Goal: Find contact information: Find contact information

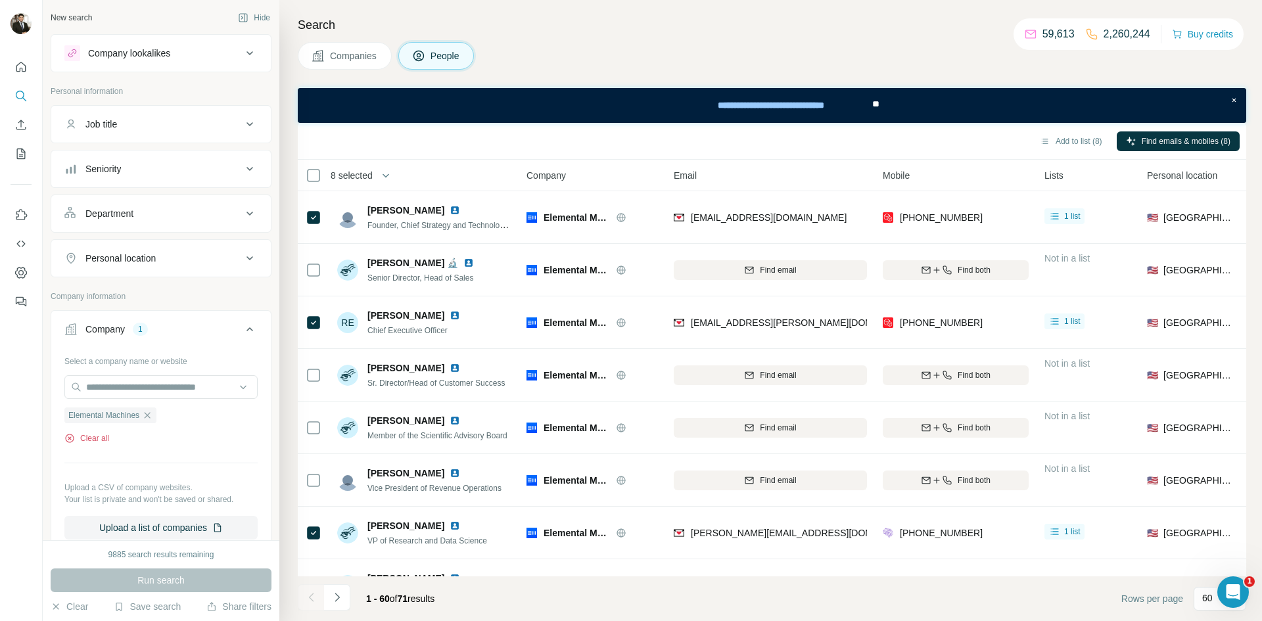
scroll to position [776, 0]
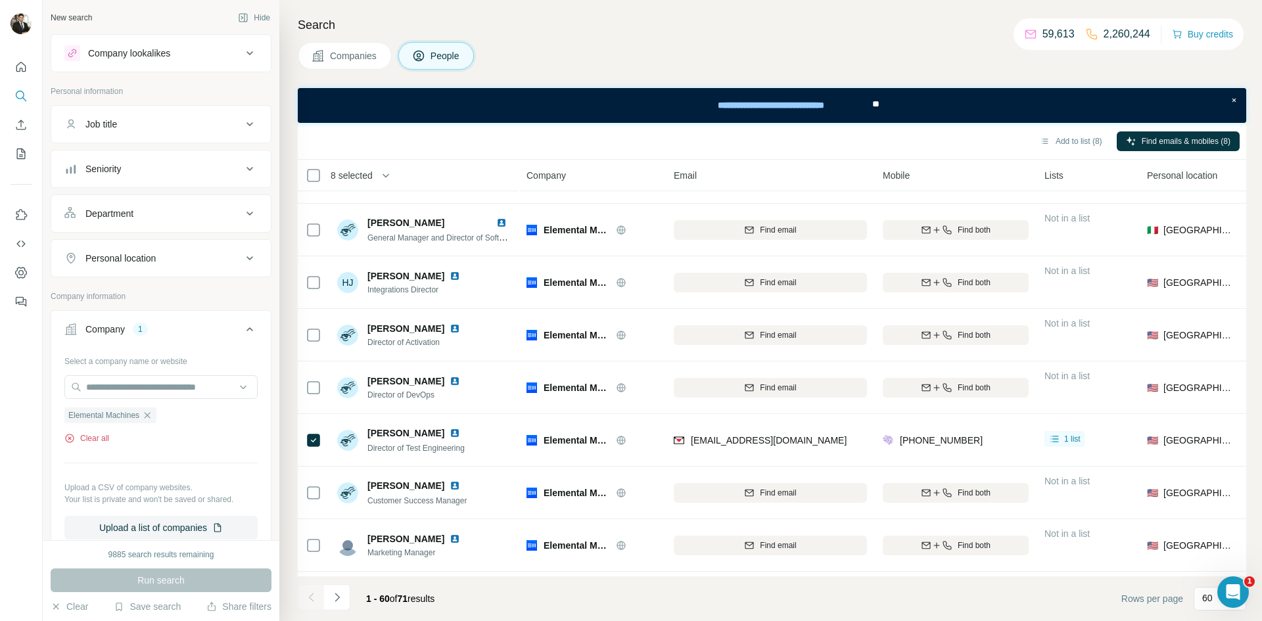
click at [96, 440] on button "Clear all" at bounding box center [86, 438] width 45 height 12
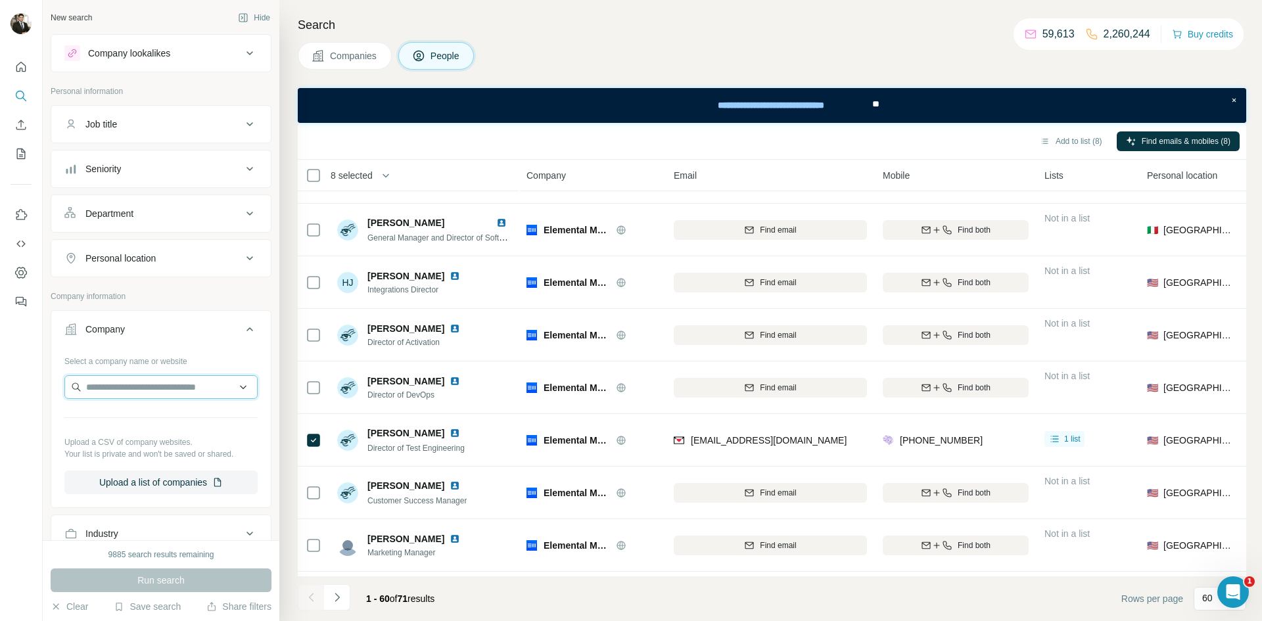
click at [108, 379] on input "text" at bounding box center [160, 387] width 193 height 24
type input "**********"
click at [156, 428] on div "HEARTio [URL]" at bounding box center [161, 422] width 187 height 35
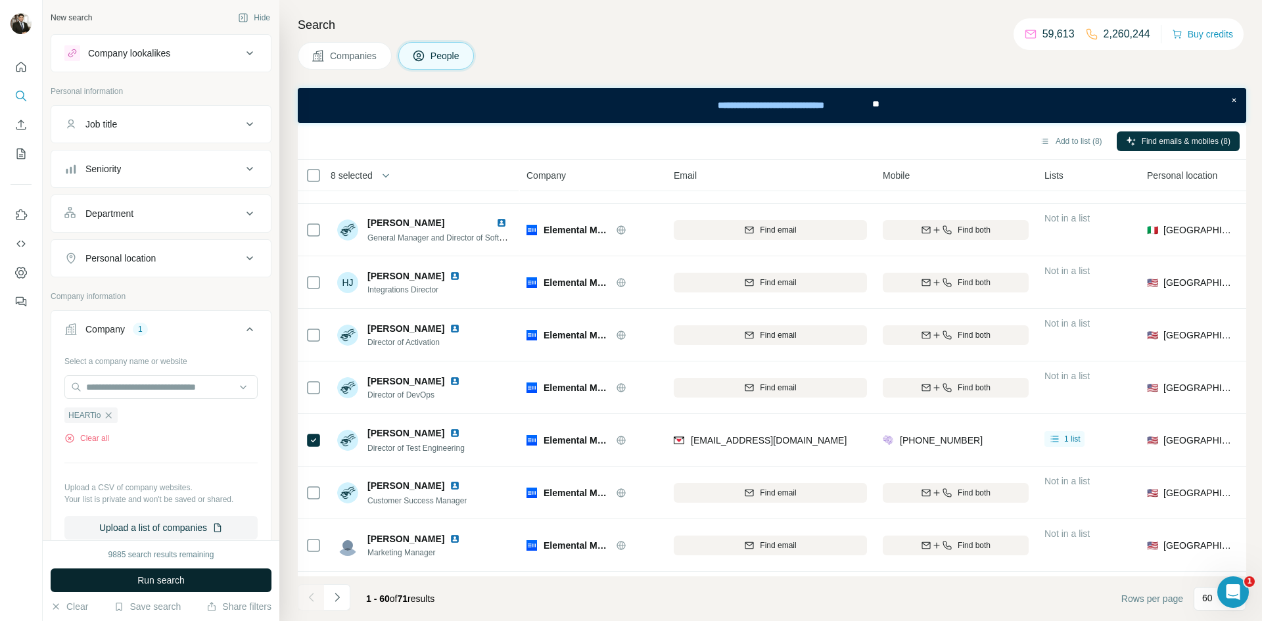
click at [172, 582] on span "Run search" at bounding box center [160, 580] width 47 height 13
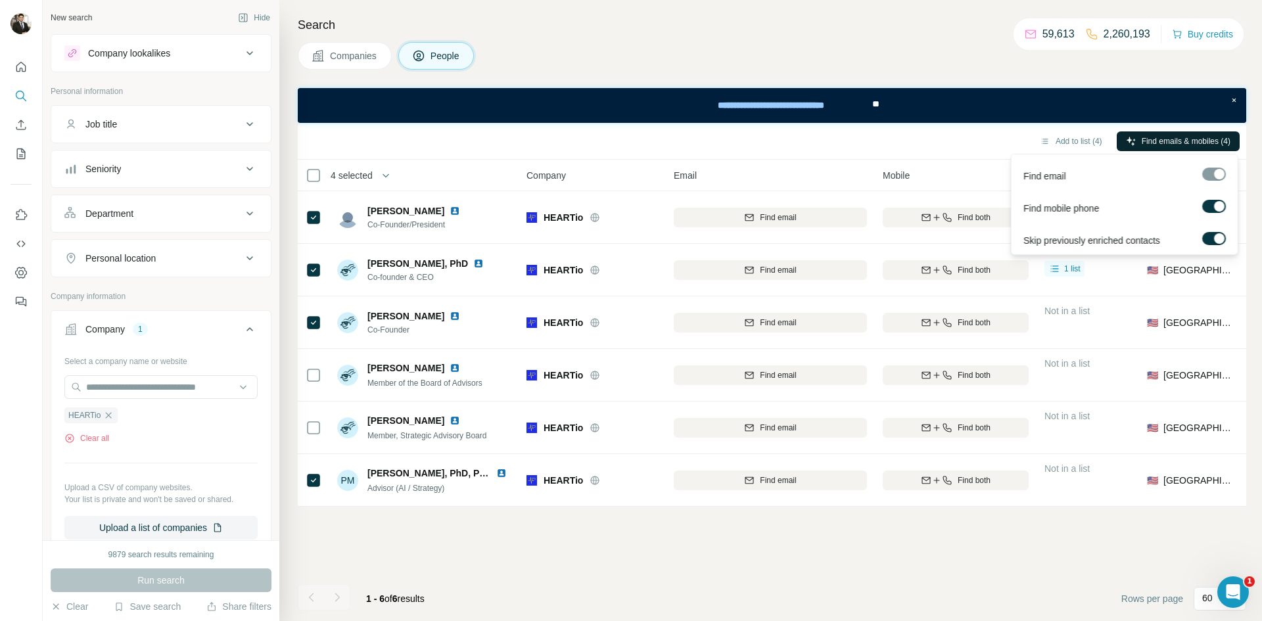
click at [1202, 143] on span "Find emails & mobiles (4)" at bounding box center [1185, 141] width 89 height 12
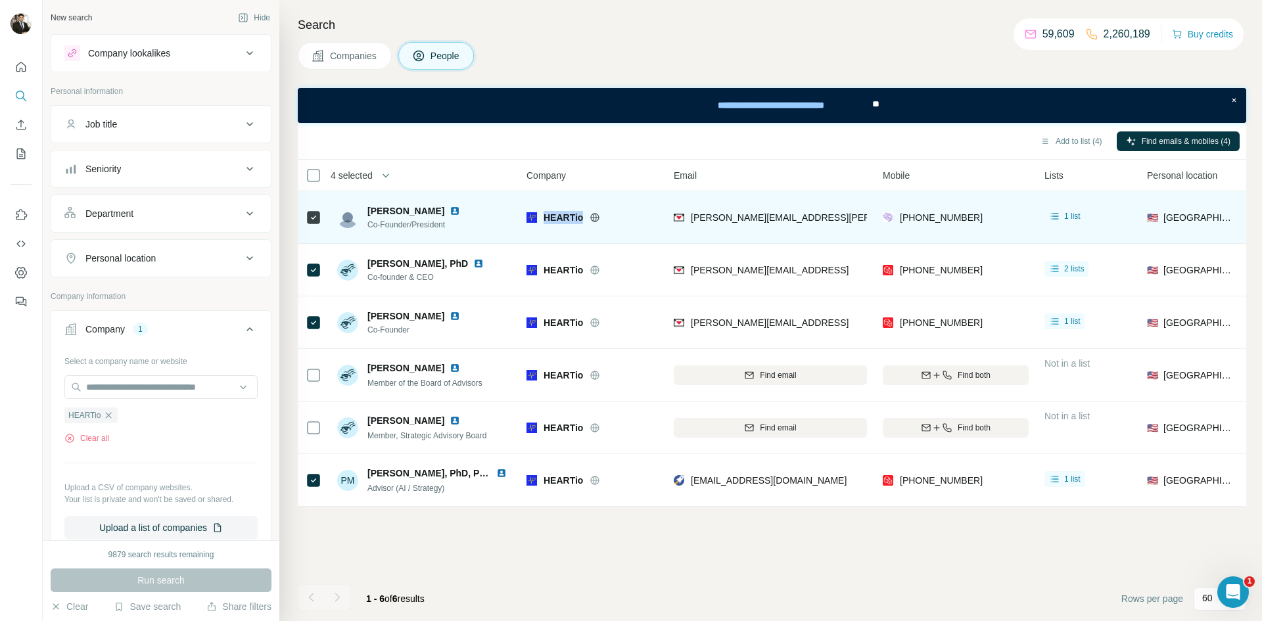
drag, startPoint x: 543, startPoint y: 216, endPoint x: 585, endPoint y: 216, distance: 42.1
click at [587, 214] on div "HEARTio" at bounding box center [600, 217] width 114 height 13
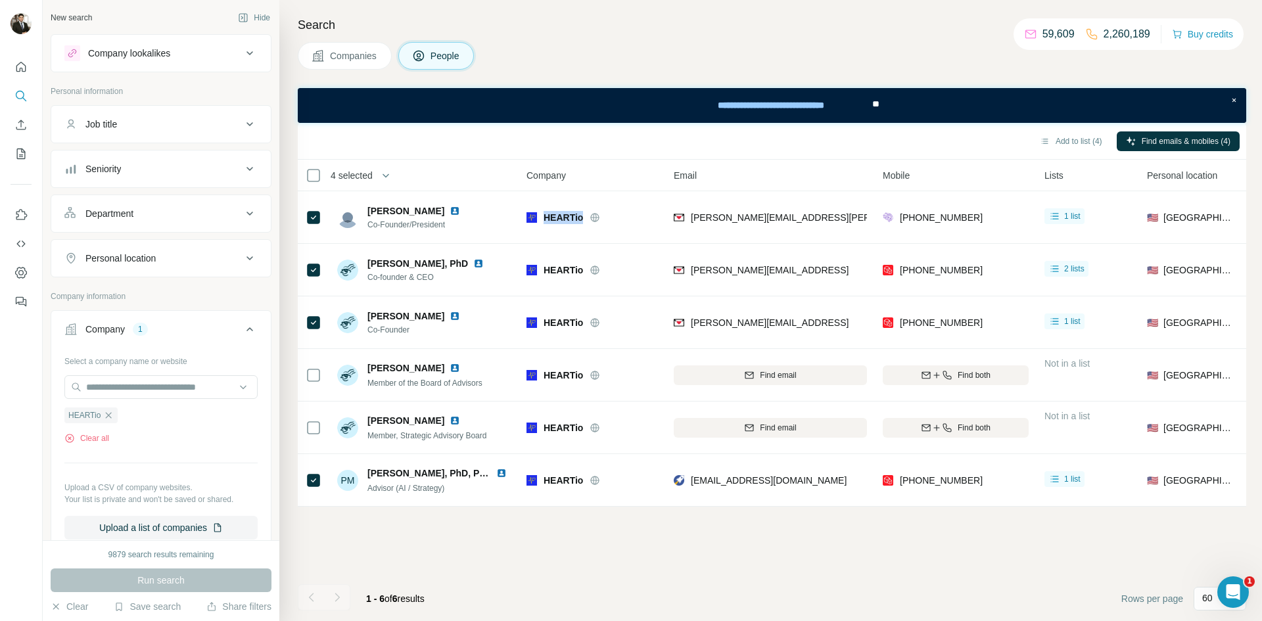
copy div "HEARTio"
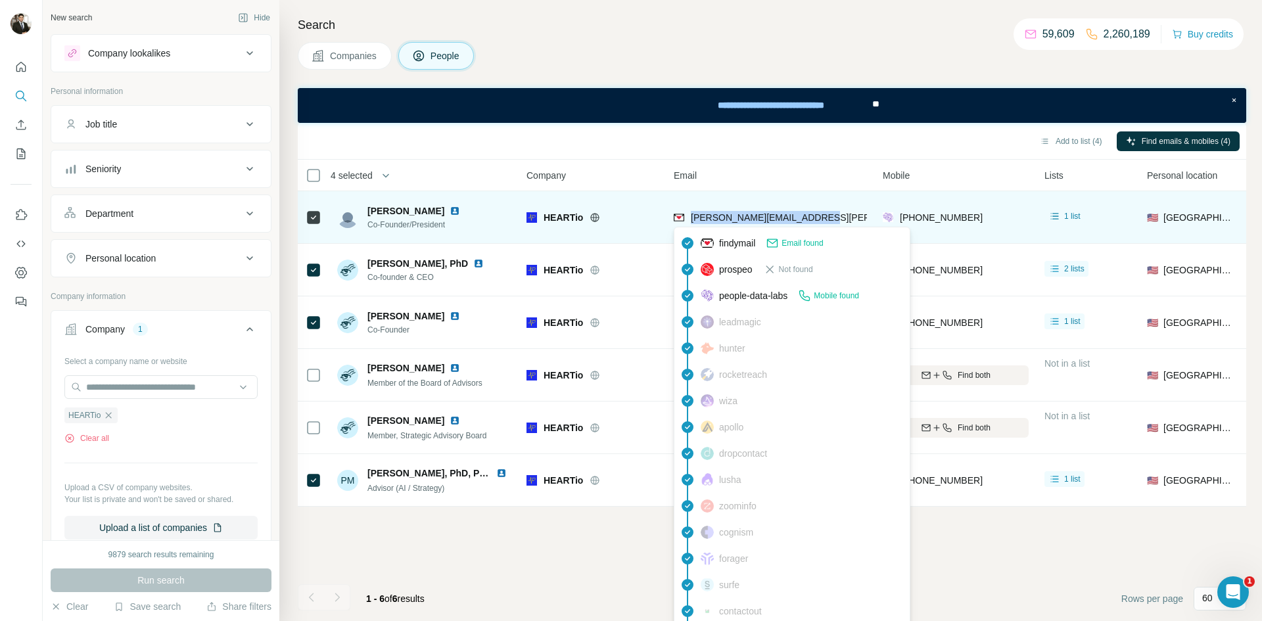
drag, startPoint x: 816, startPoint y: 219, endPoint x: 692, endPoint y: 220, distance: 124.2
click at [692, 220] on div "[PERSON_NAME][EMAIL_ADDRESS][PERSON_NAME]" at bounding box center [769, 217] width 193 height 36
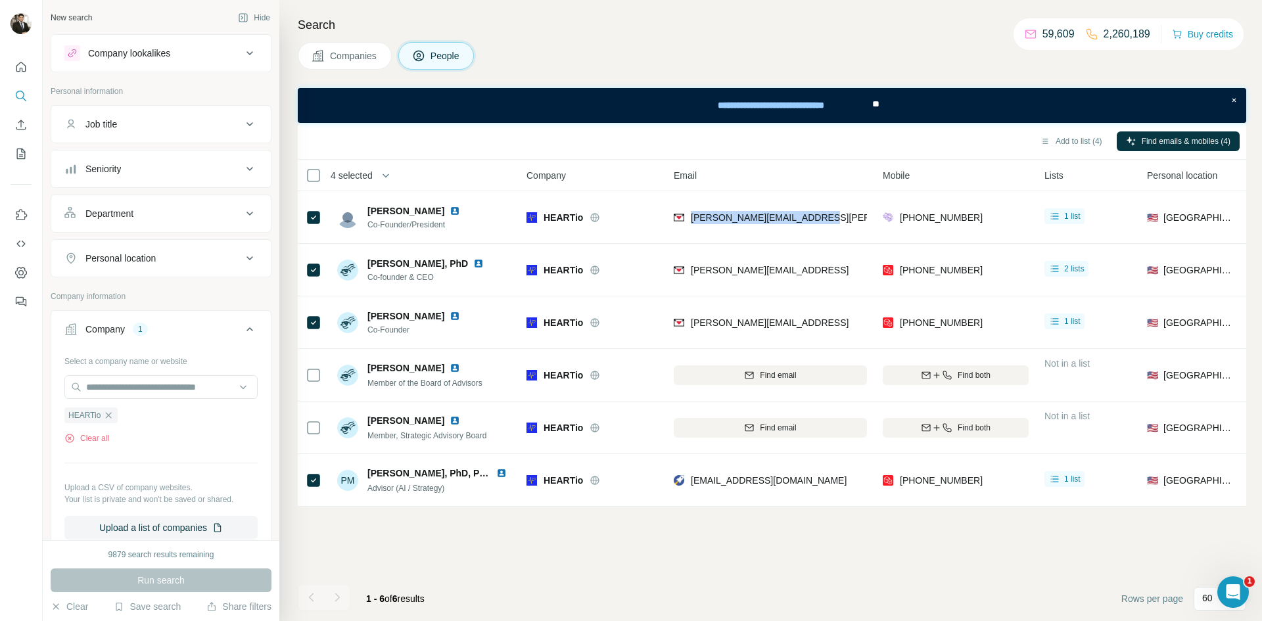
copy span "[PERSON_NAME][EMAIL_ADDRESS][PERSON_NAME]"
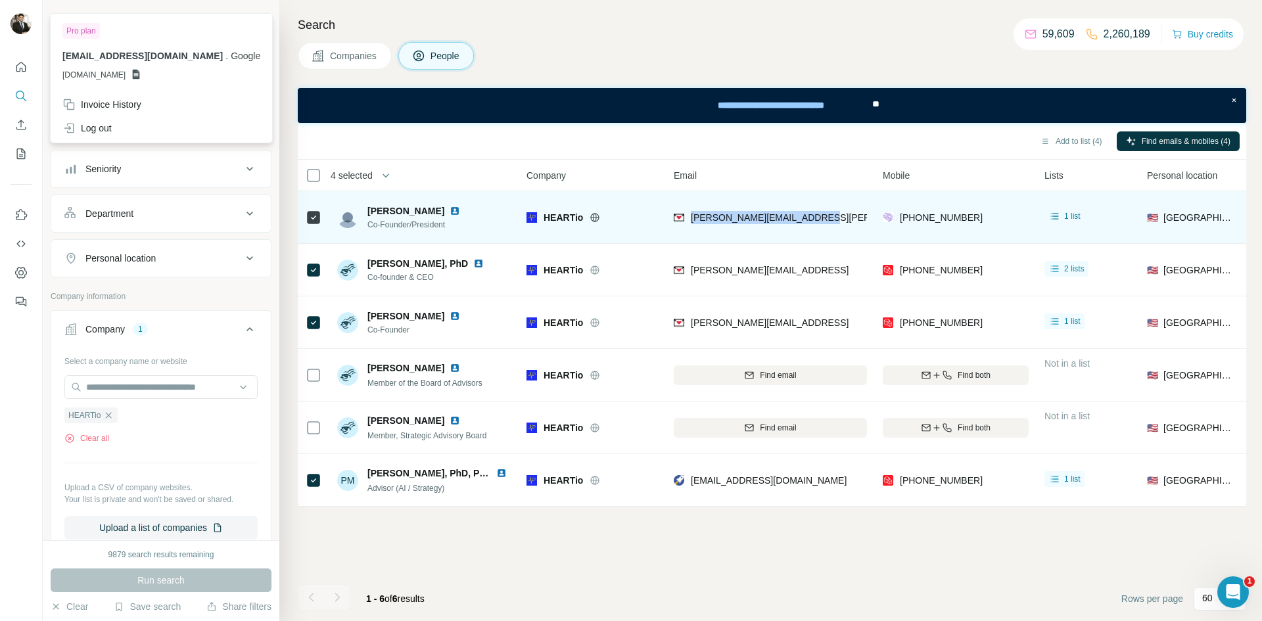
click at [449, 214] on img at bounding box center [454, 211] width 11 height 11
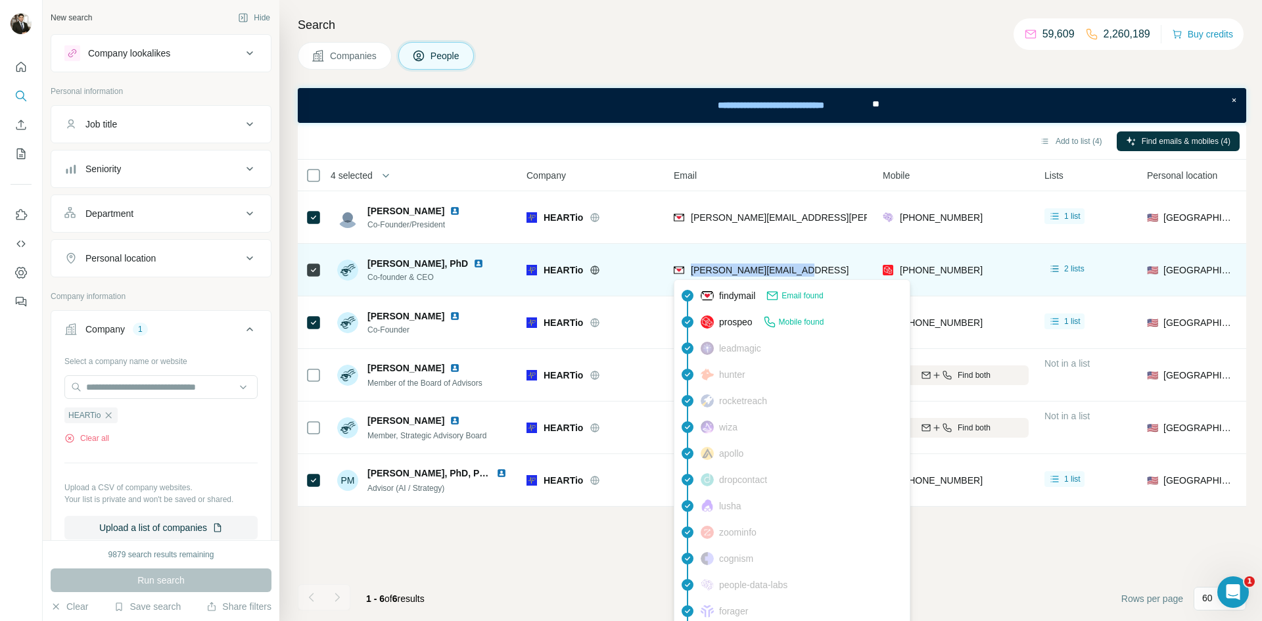
drag, startPoint x: 792, startPoint y: 270, endPoint x: 692, endPoint y: 275, distance: 100.6
click at [692, 275] on div "[PERSON_NAME][EMAIL_ADDRESS]" at bounding box center [769, 270] width 193 height 36
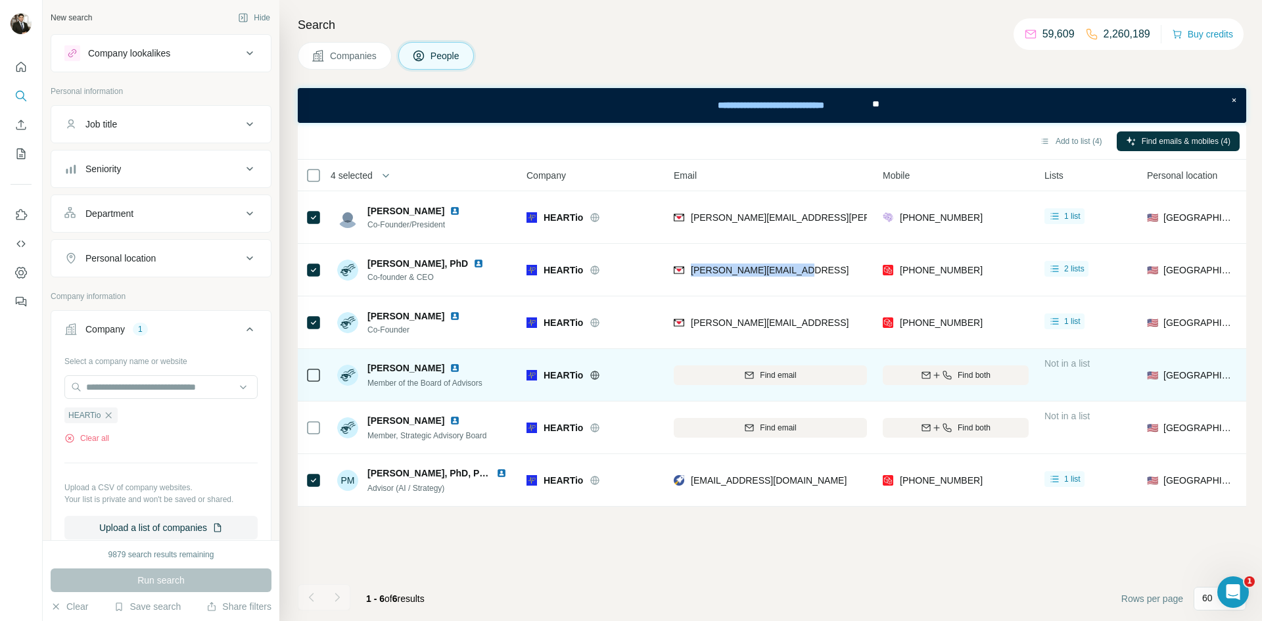
copy span "[PERSON_NAME][EMAIL_ADDRESS]"
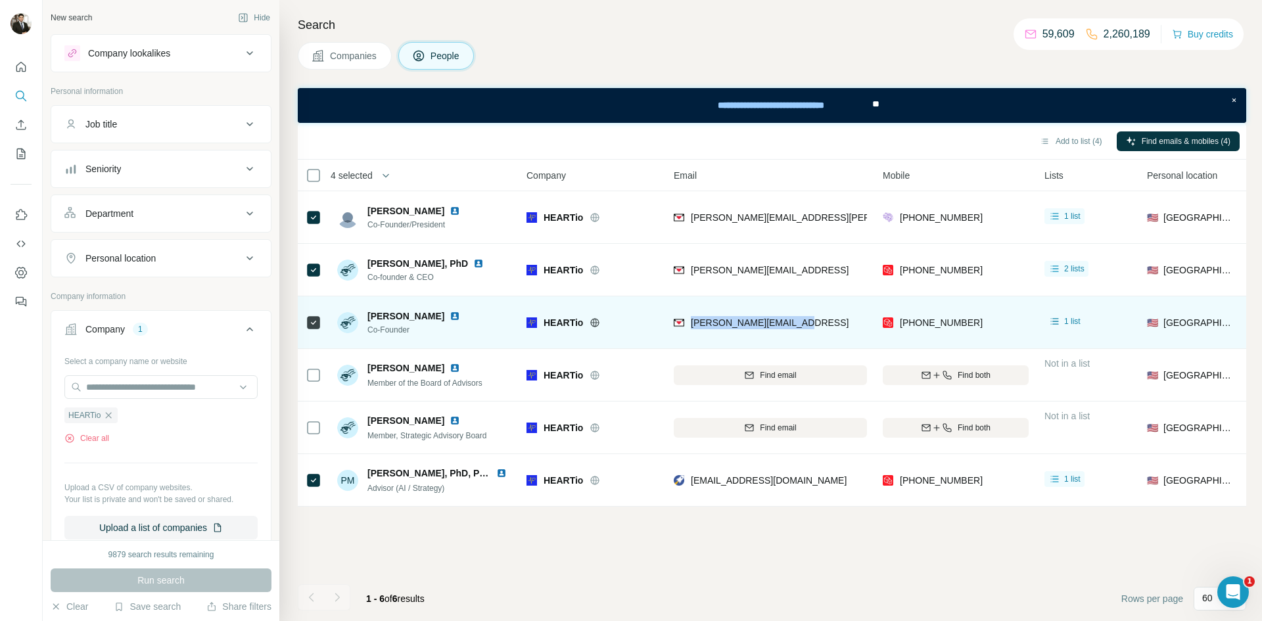
drag, startPoint x: 799, startPoint y: 326, endPoint x: 690, endPoint y: 332, distance: 109.3
click at [690, 332] on div "[PERSON_NAME][EMAIL_ADDRESS]" at bounding box center [769, 322] width 193 height 36
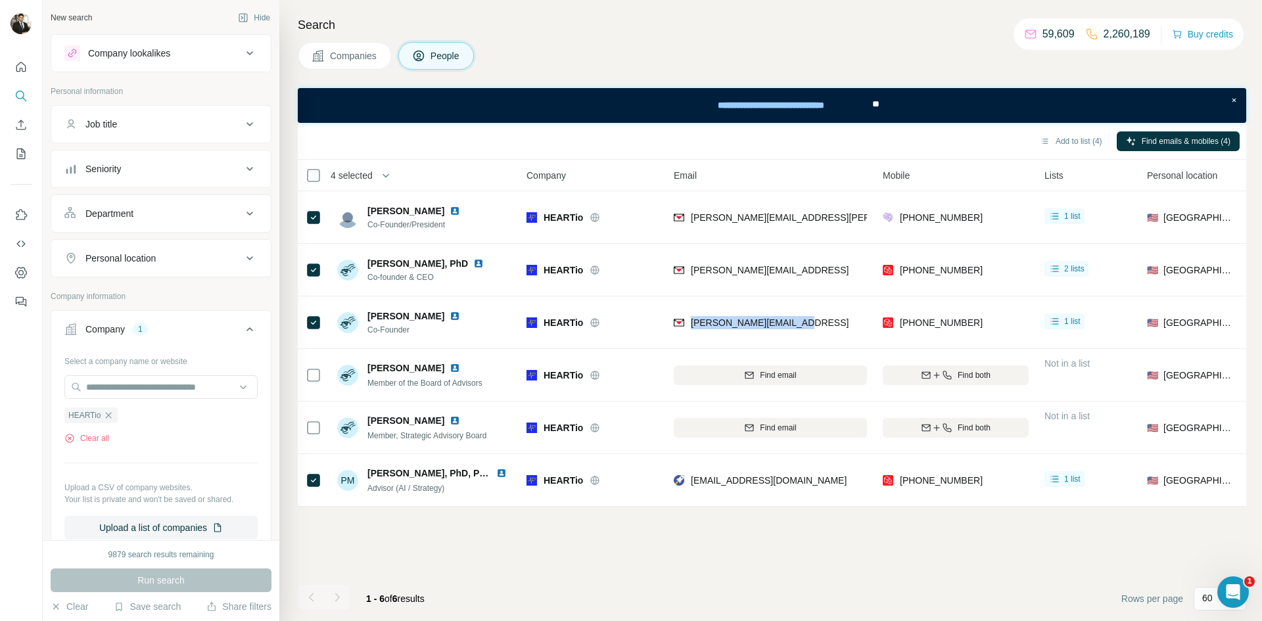
copy span "[PERSON_NAME][EMAIL_ADDRESS]"
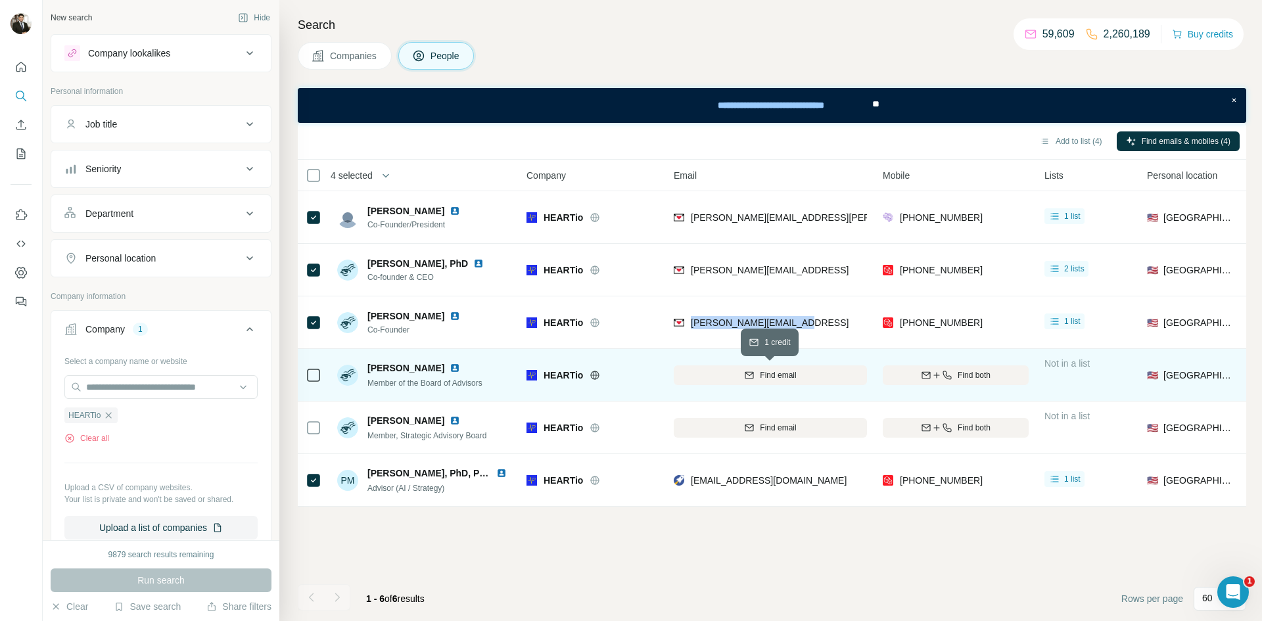
click at [786, 377] on span "Find email" at bounding box center [778, 375] width 36 height 12
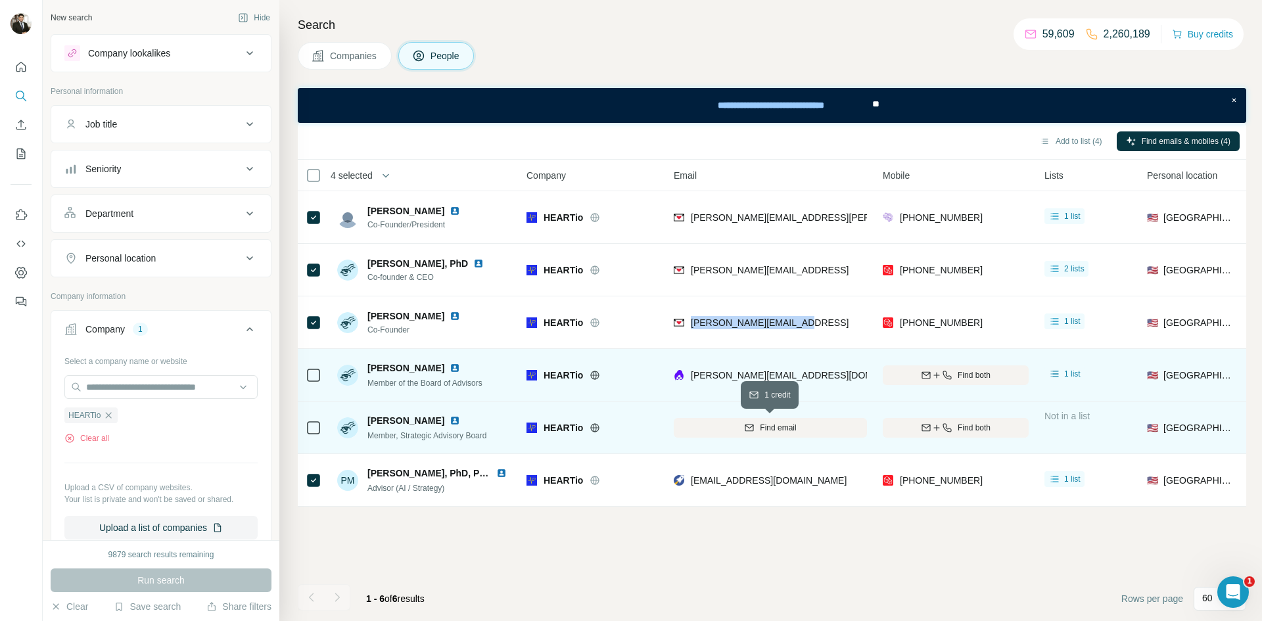
click at [755, 428] on div "Find email" at bounding box center [769, 428] width 193 height 12
